Goal: Transaction & Acquisition: Obtain resource

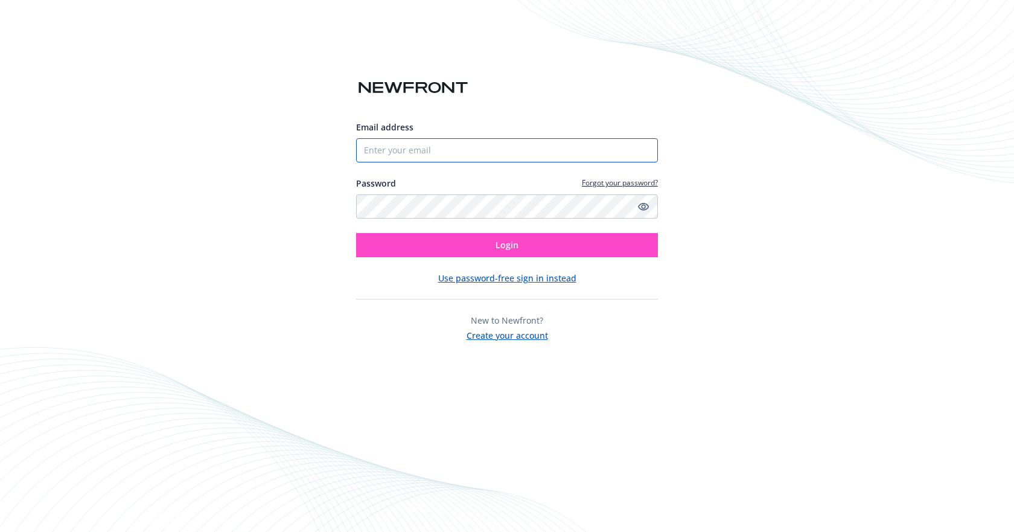
type input "[PERSON_NAME][EMAIL_ADDRESS][DOMAIN_NAME]"
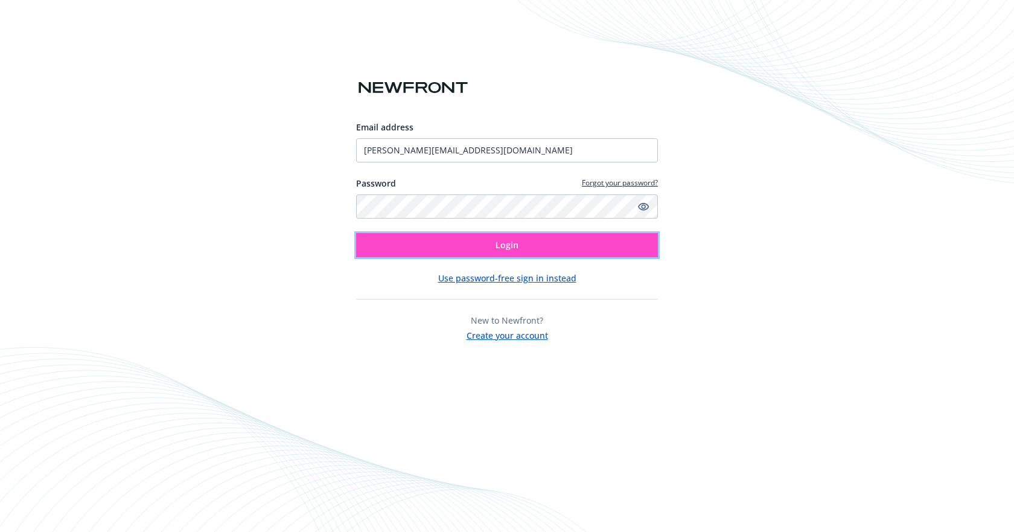
click at [534, 244] on button "Login" at bounding box center [507, 245] width 302 height 24
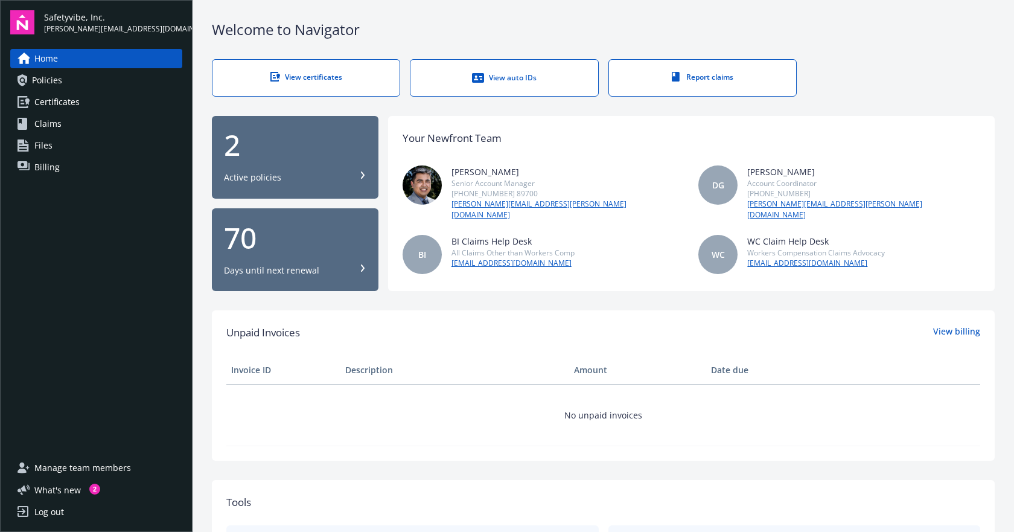
click at [71, 97] on span "Certificates" at bounding box center [56, 101] width 45 height 19
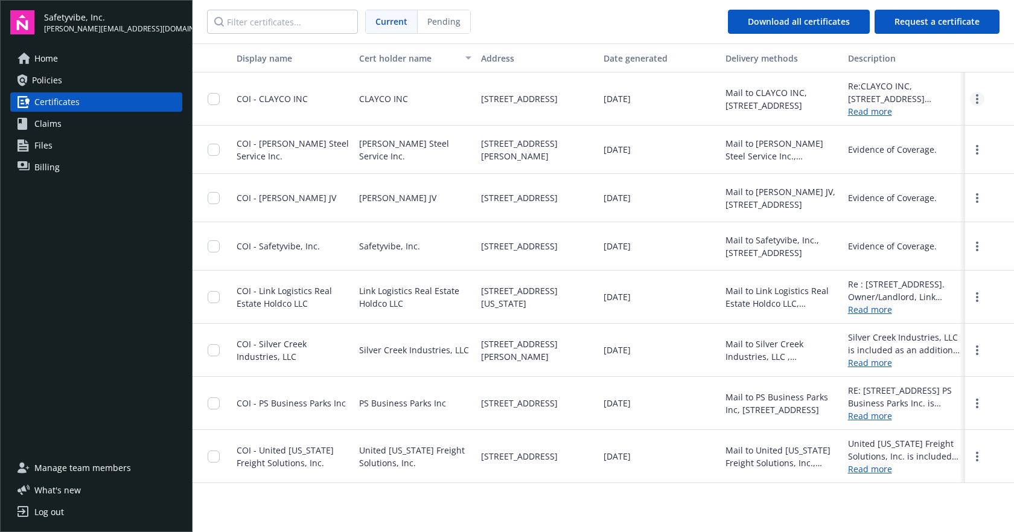
click at [982, 101] on link "more" at bounding box center [977, 99] width 14 height 14
click at [945, 127] on link "Download" at bounding box center [944, 124] width 79 height 24
click at [55, 81] on span "Policies" at bounding box center [47, 80] width 30 height 19
